Goal: Task Accomplishment & Management: Manage account settings

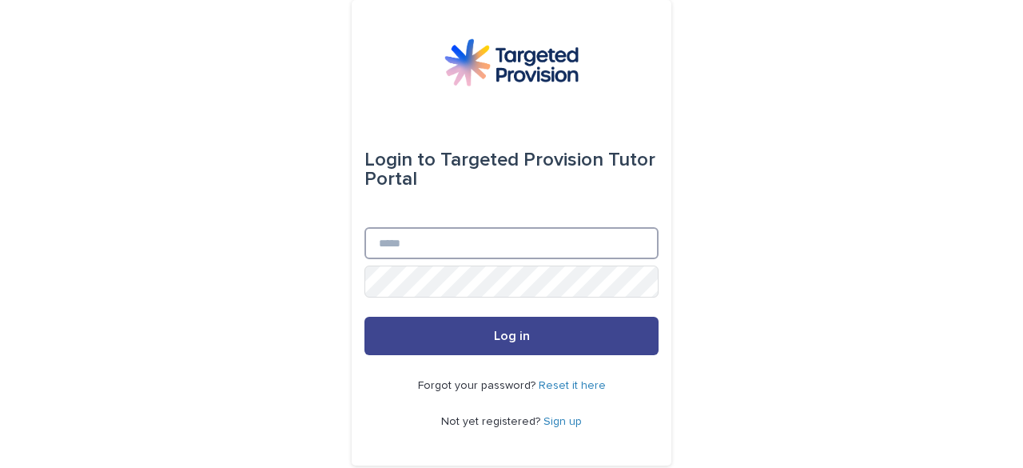
type input "**********"
click at [452, 343] on button "Log in" at bounding box center [511, 335] width 294 height 38
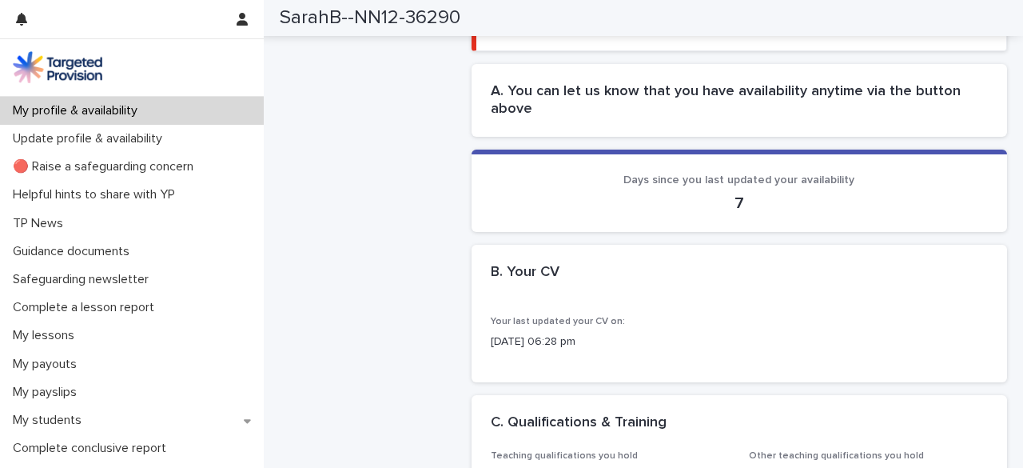
scroll to position [353, 0]
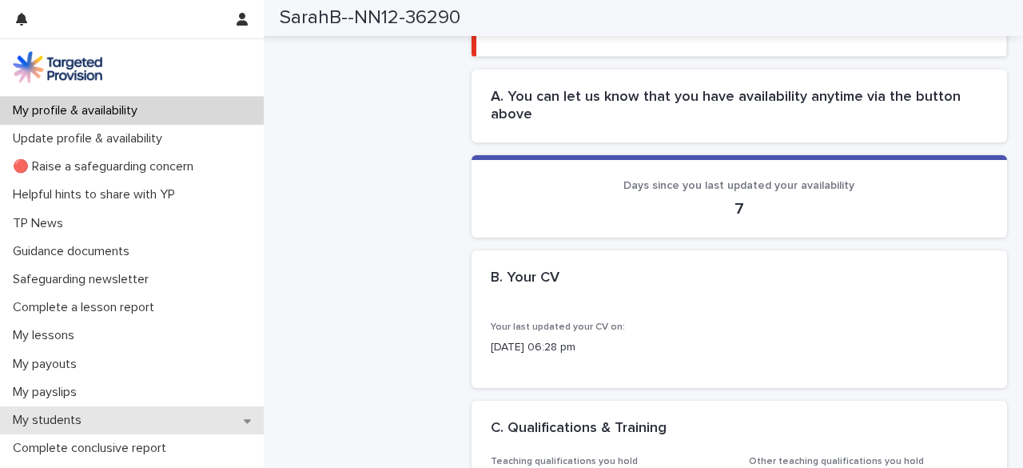
click at [244, 415] on icon at bounding box center [247, 420] width 7 height 11
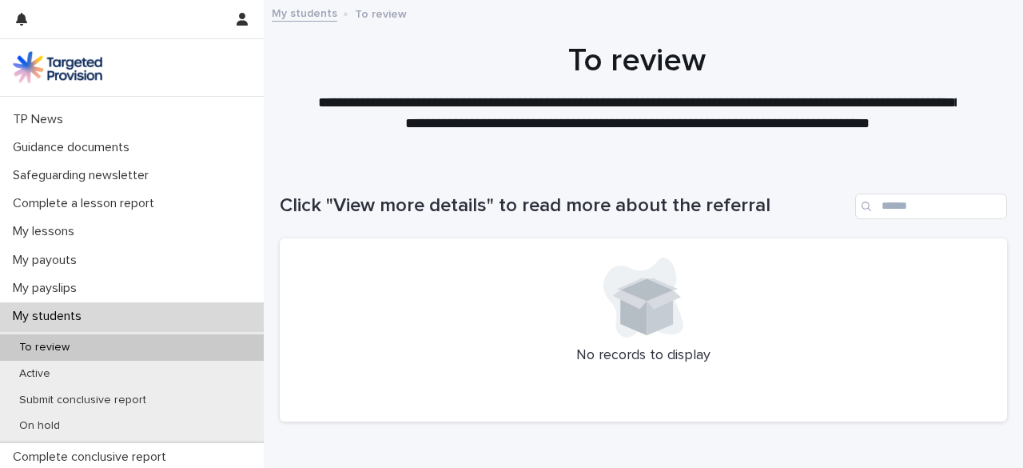
scroll to position [152, 0]
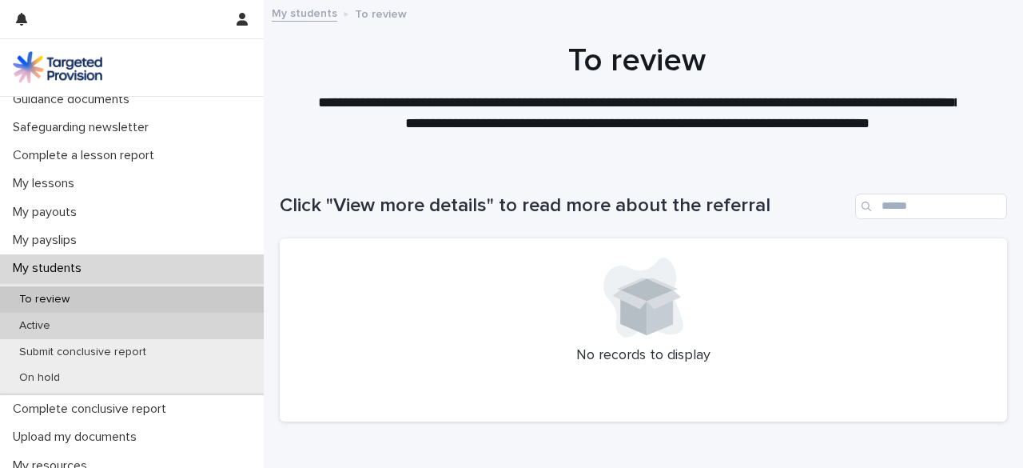
click at [153, 326] on div "Active" at bounding box center [132, 325] width 264 height 26
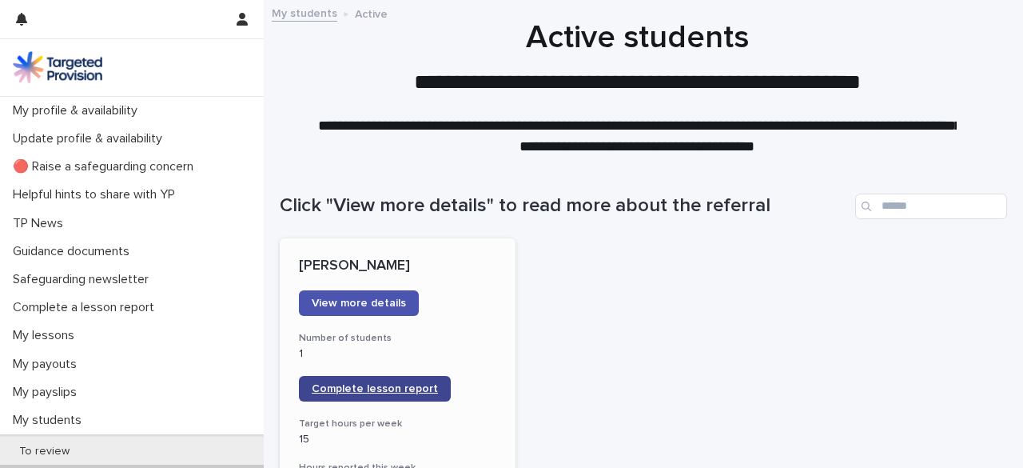
click at [401, 383] on span "Complete lesson report" at bounding box center [375, 388] width 126 height 11
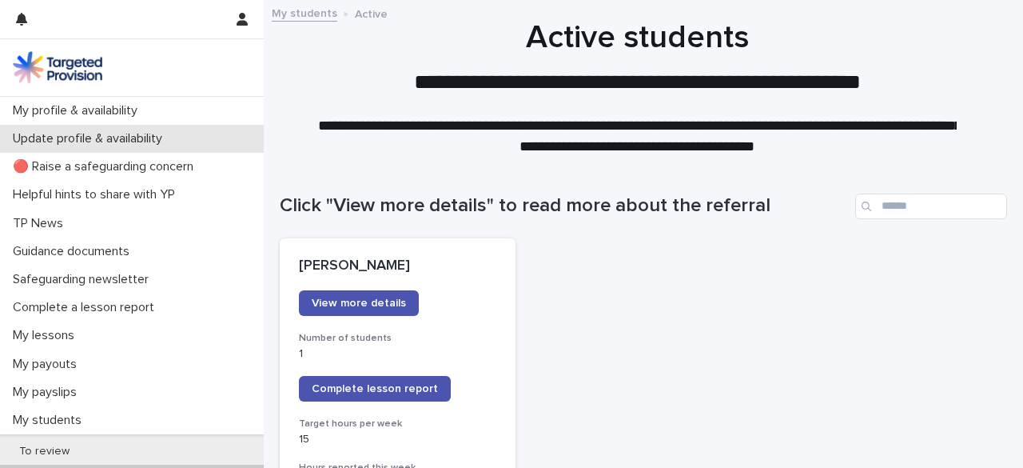
click at [124, 133] on p "Update profile & availability" at bounding box center [90, 138] width 169 height 15
